Goal: Navigation & Orientation: Find specific page/section

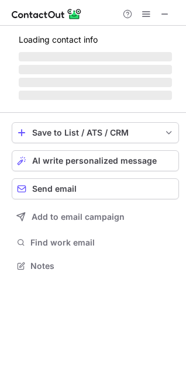
scroll to position [273, 186]
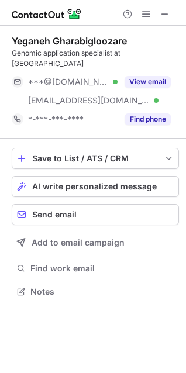
scroll to position [273, 186]
